Goal: Information Seeking & Learning: Learn about a topic

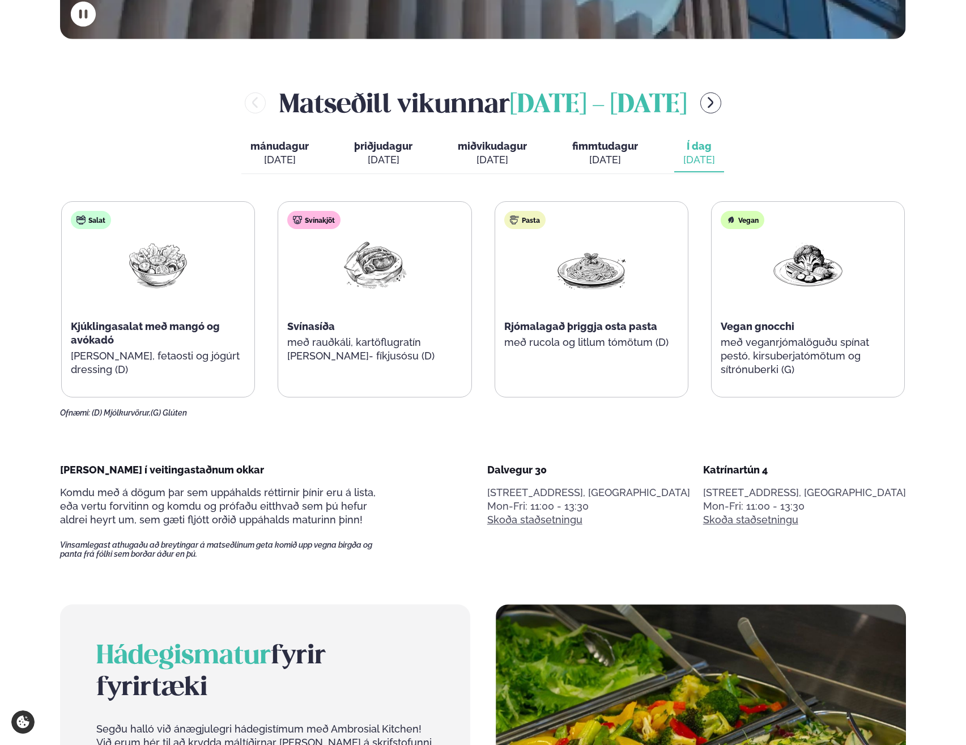
scroll to position [567, 0]
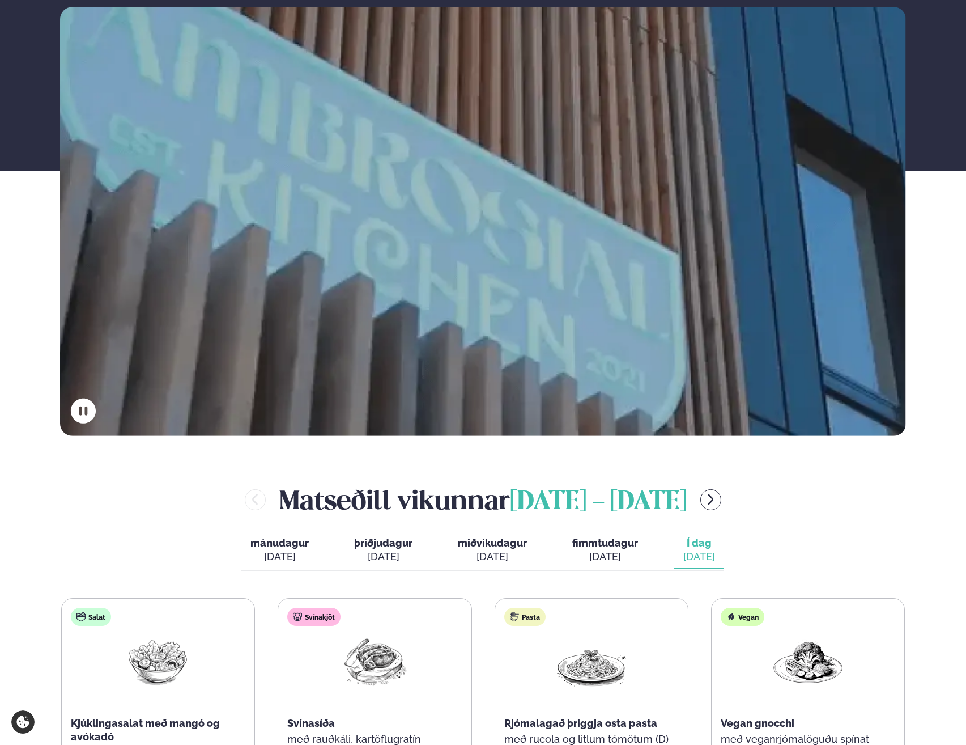
scroll to position [397, 0]
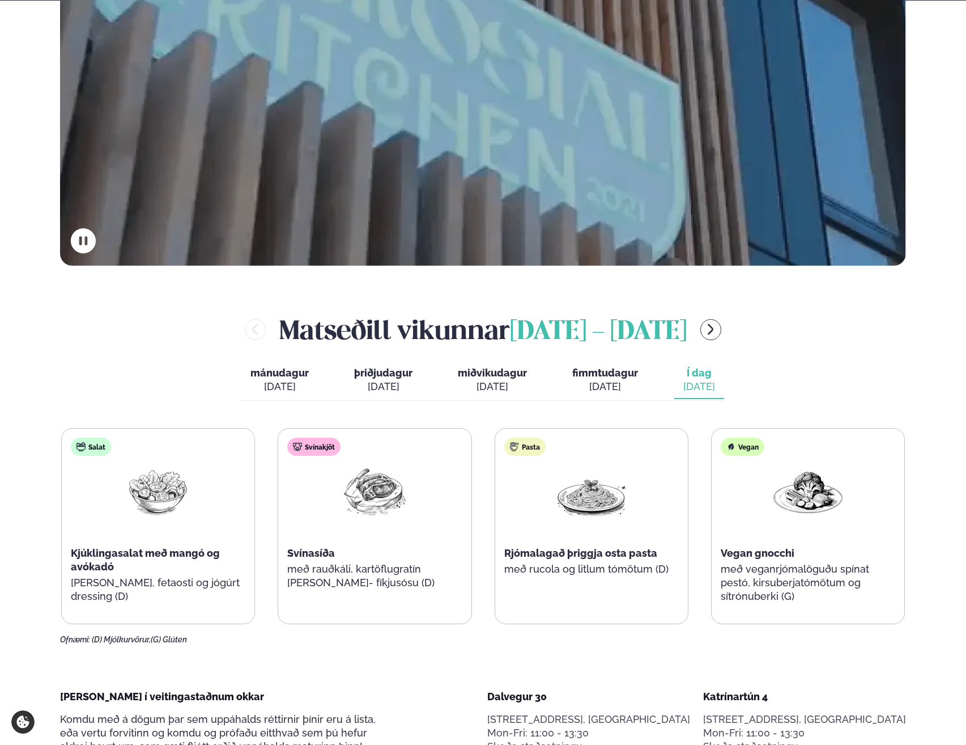
click at [741, 331] on div "Matseðill vikunnar september 8 - 12" at bounding box center [483, 329] width 846 height 37
click at [738, 330] on div "Matseðill vikunnar september 8 - 12" at bounding box center [483, 329] width 846 height 37
click at [721, 331] on button "menu-btn-right" at bounding box center [710, 329] width 21 height 21
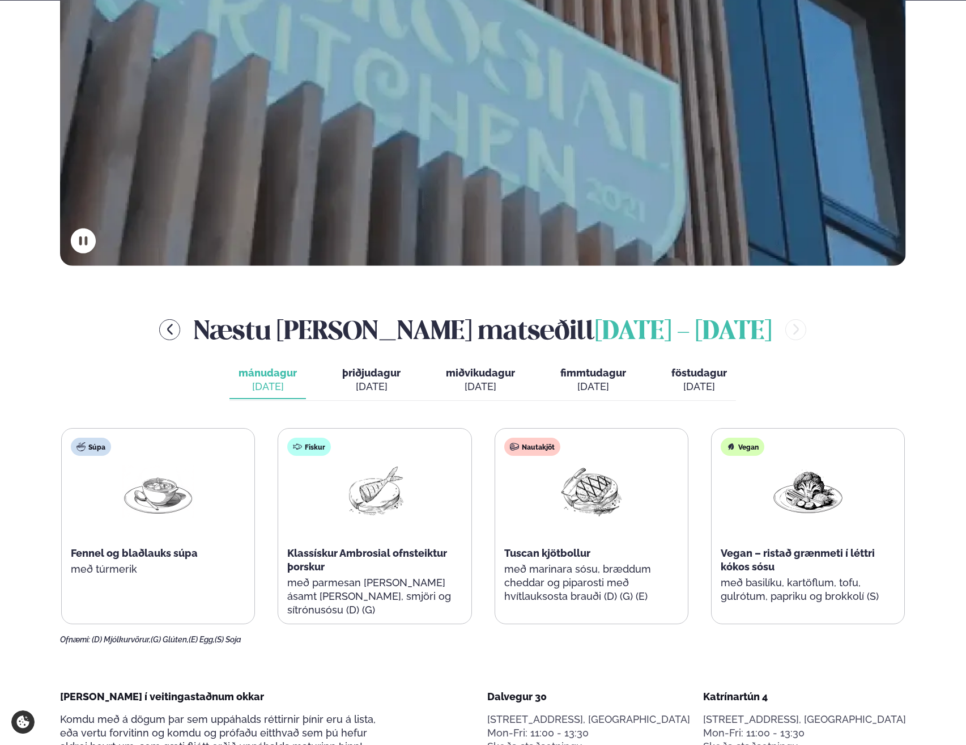
scroll to position [453, 0]
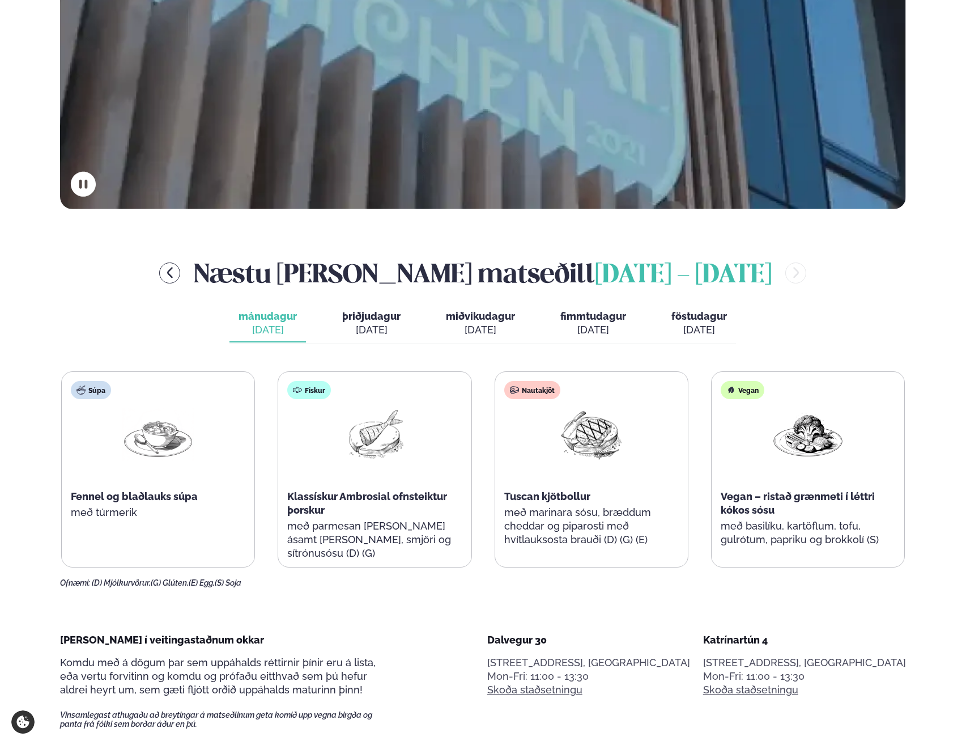
click at [393, 332] on div "sep. 16" at bounding box center [371, 330] width 58 height 14
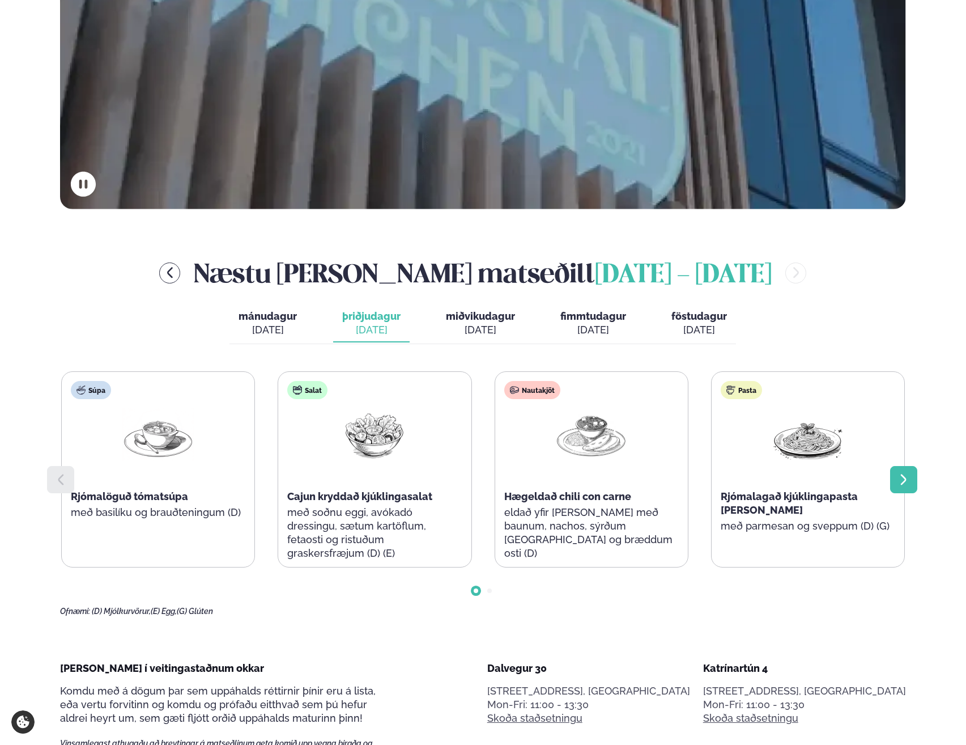
click at [907, 472] on div at bounding box center [903, 479] width 27 height 27
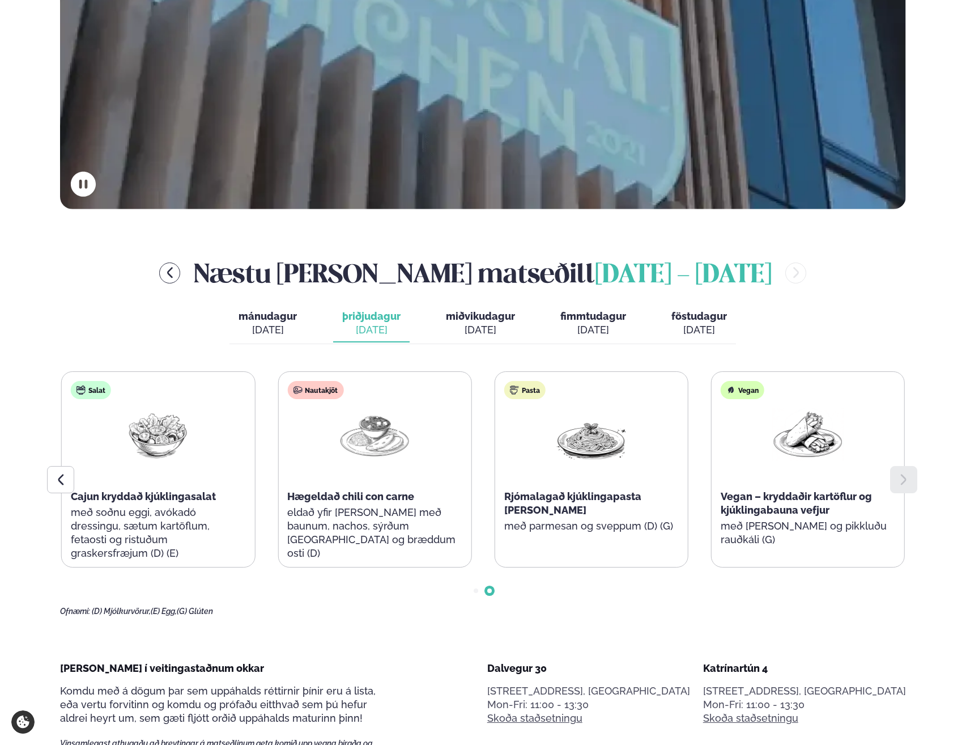
click at [907, 472] on div at bounding box center [903, 479] width 27 height 27
click at [493, 318] on span "miðvikudagur" at bounding box center [480, 316] width 69 height 12
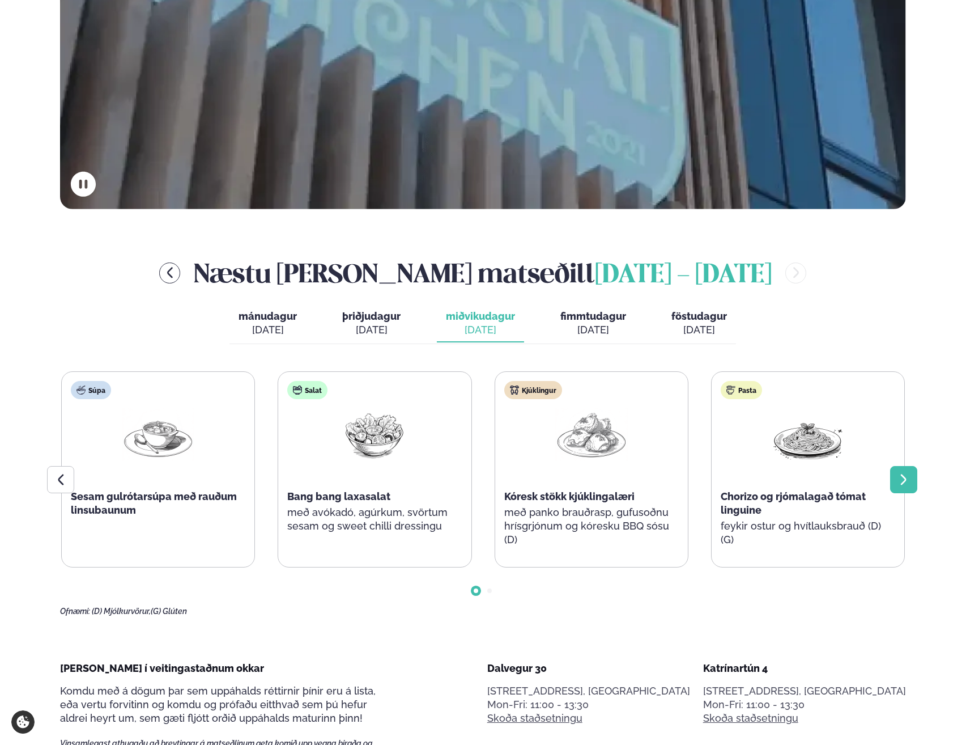
click at [901, 478] on icon at bounding box center [904, 480] width 14 height 14
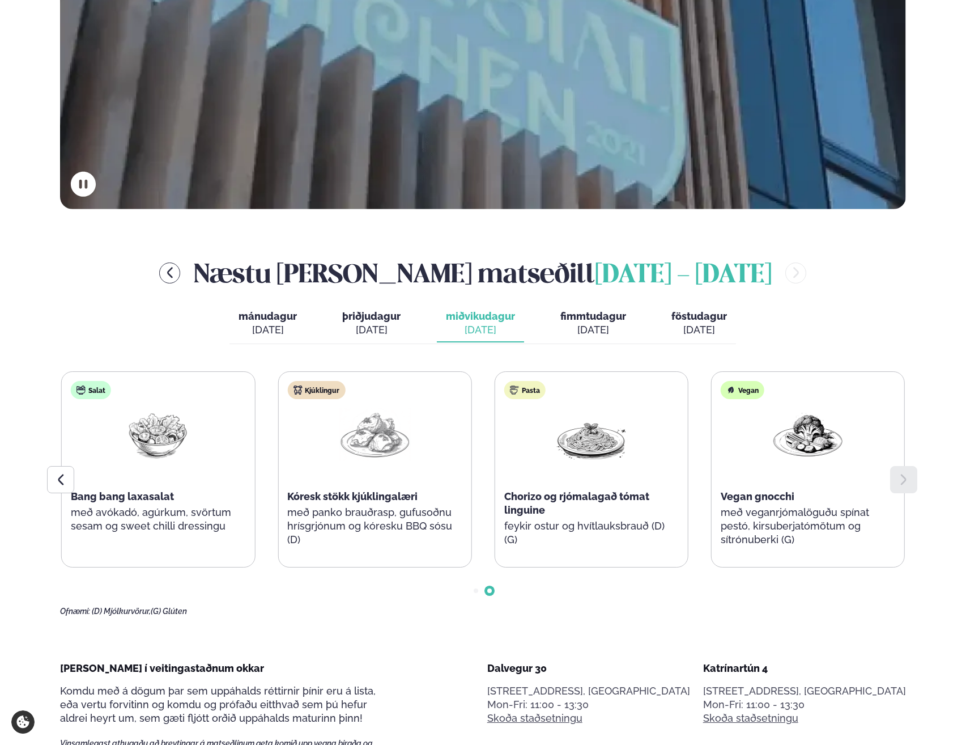
click at [901, 478] on icon at bounding box center [904, 480] width 14 height 14
click at [594, 320] on span "fimmtudagur" at bounding box center [593, 316] width 66 height 12
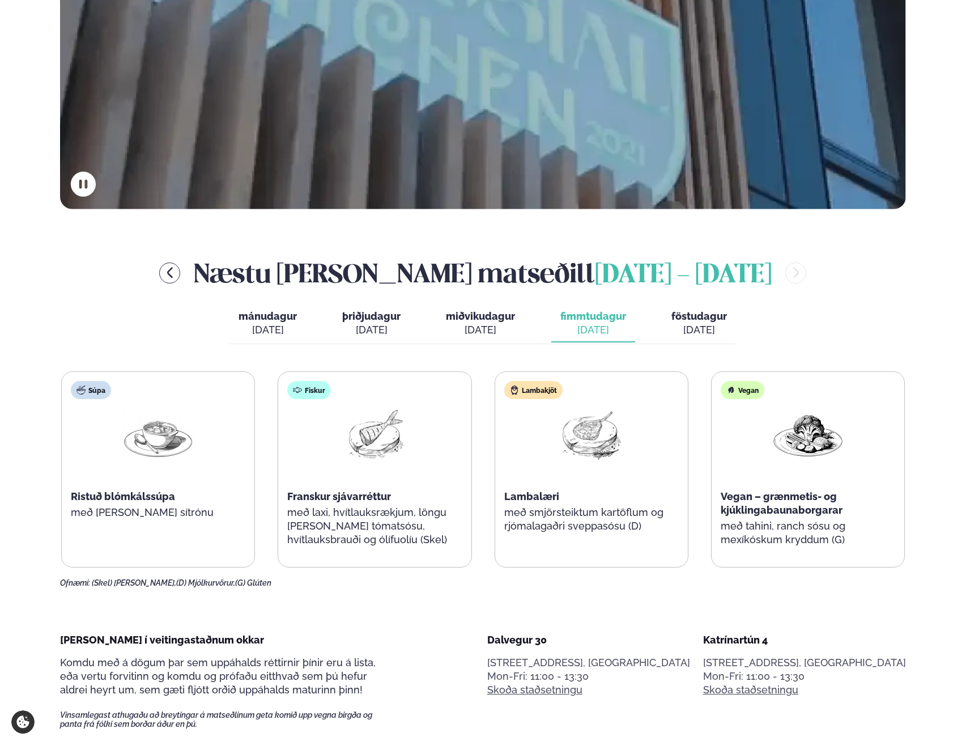
click at [711, 340] on button "föstudagur fös. sep. 19" at bounding box center [699, 323] width 74 height 37
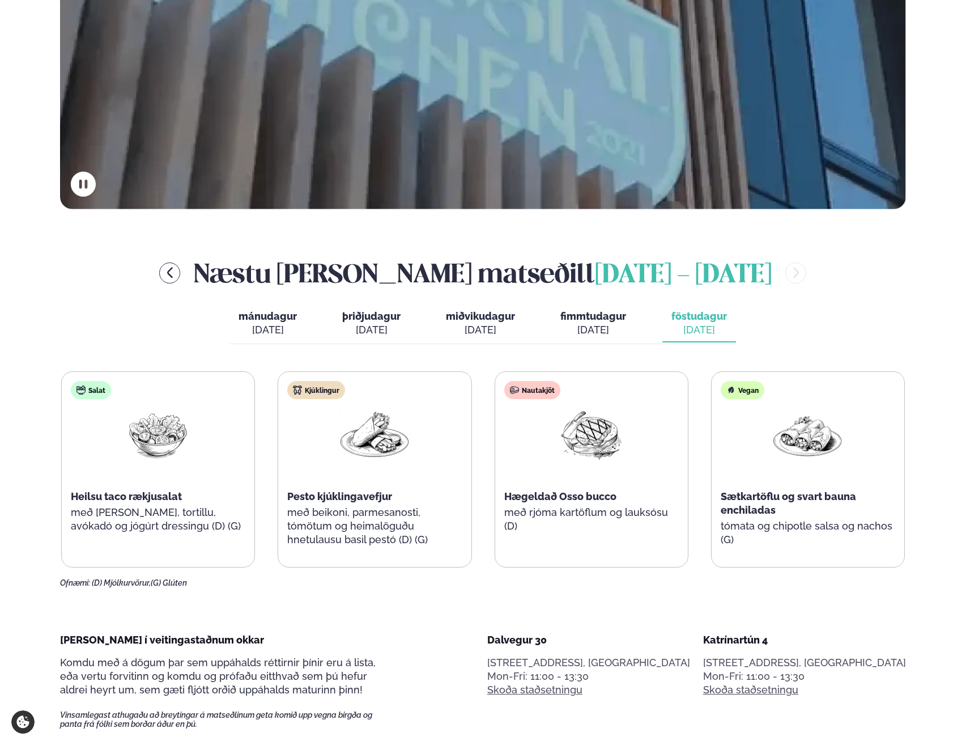
click at [617, 319] on span "fimmtudagur" at bounding box center [593, 316] width 66 height 12
